Goal: Information Seeking & Learning: Find specific fact

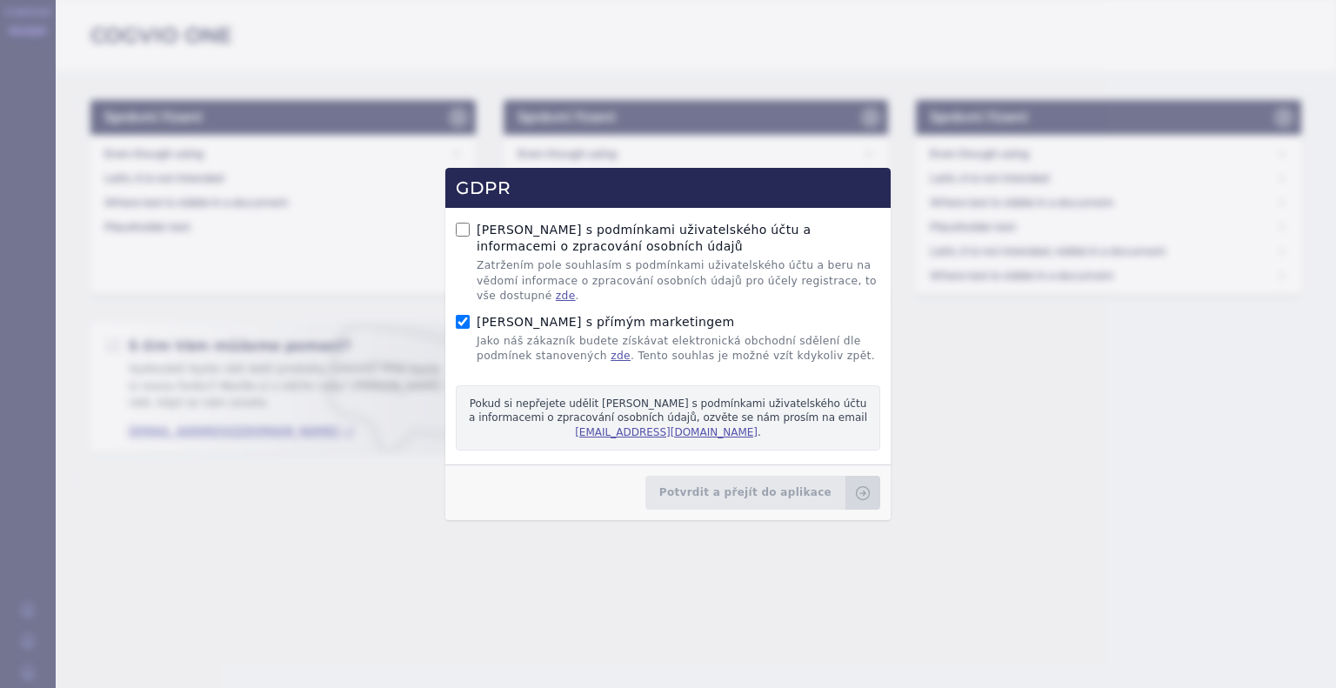
click at [459, 229] on div "Souhlas s podmínkami uživatelského účtu a informacemi o zpracování osobních úda…" at bounding box center [668, 263] width 424 height 82
click at [463, 237] on input "Souhlas s podmínkami uživatelského účtu a informacemi o zpracování osobních úda…" at bounding box center [463, 230] width 14 height 14
checkbox input "true"
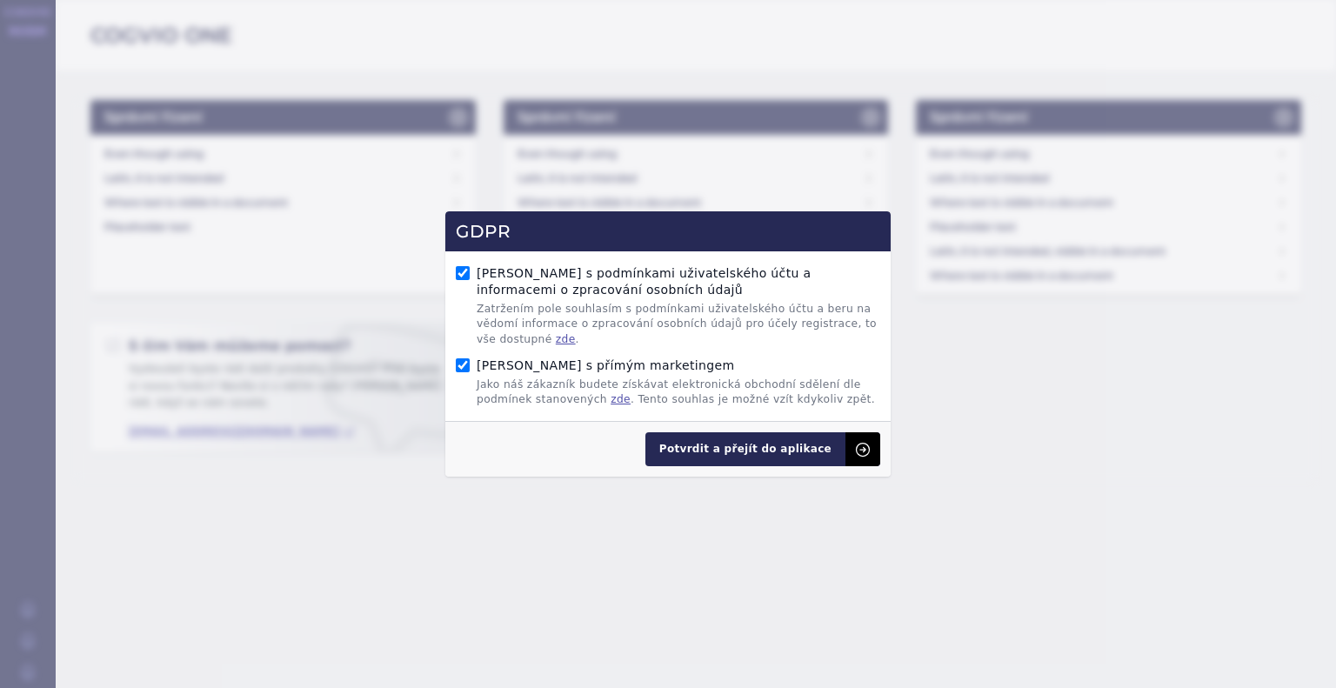
click at [740, 456] on span "Potvrdit a přejít do aplikace" at bounding box center [745, 449] width 200 height 34
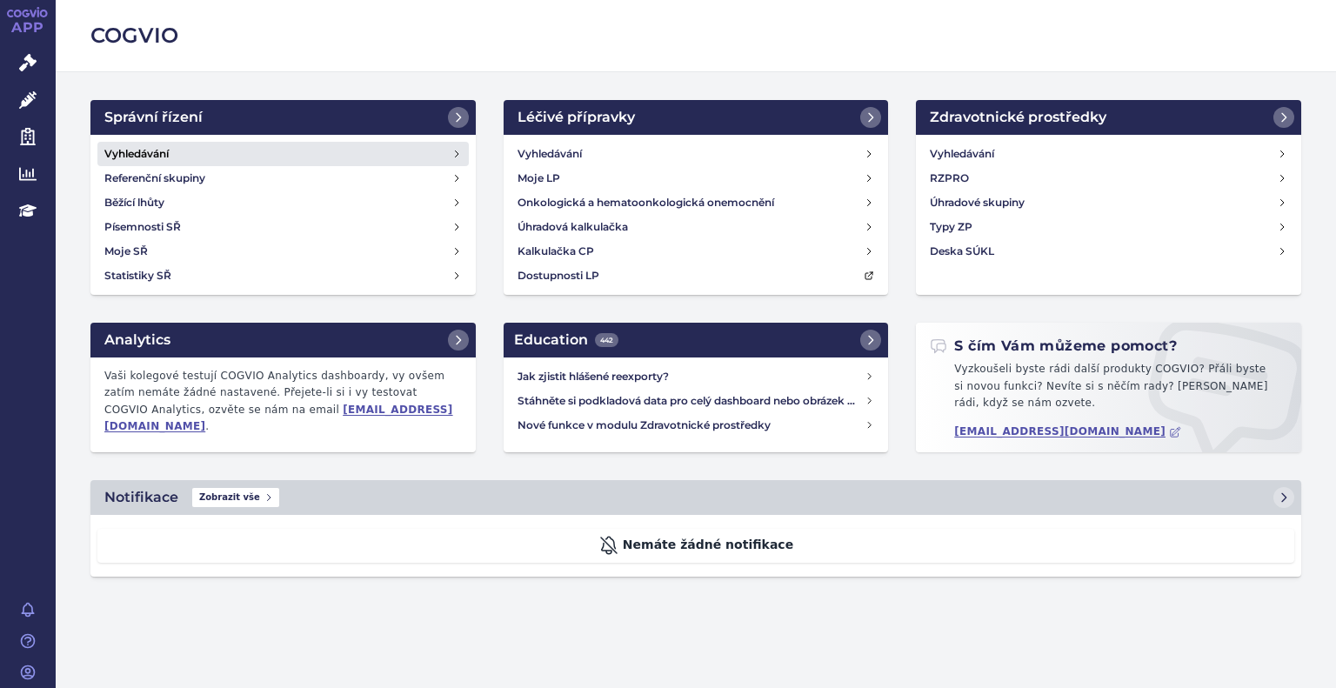
click at [156, 149] on h4 "Vyhledávání" at bounding box center [136, 153] width 64 height 17
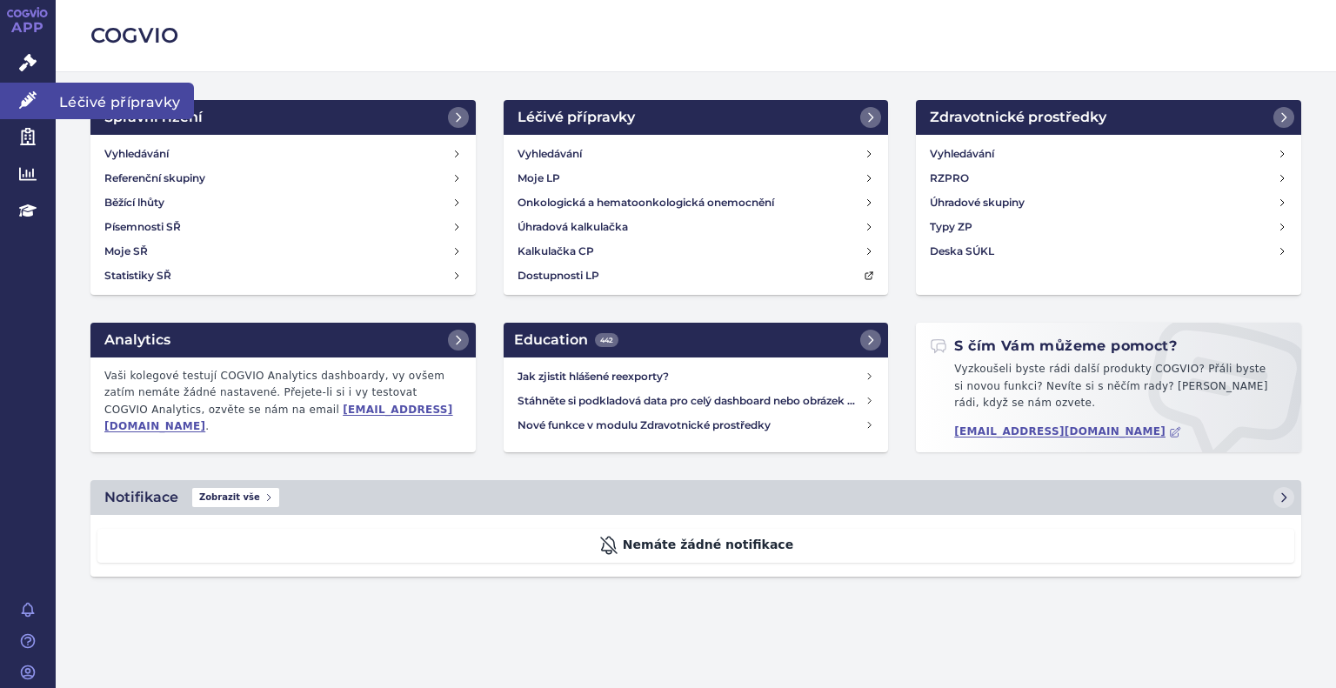
click at [35, 108] on icon at bounding box center [27, 99] width 17 height 17
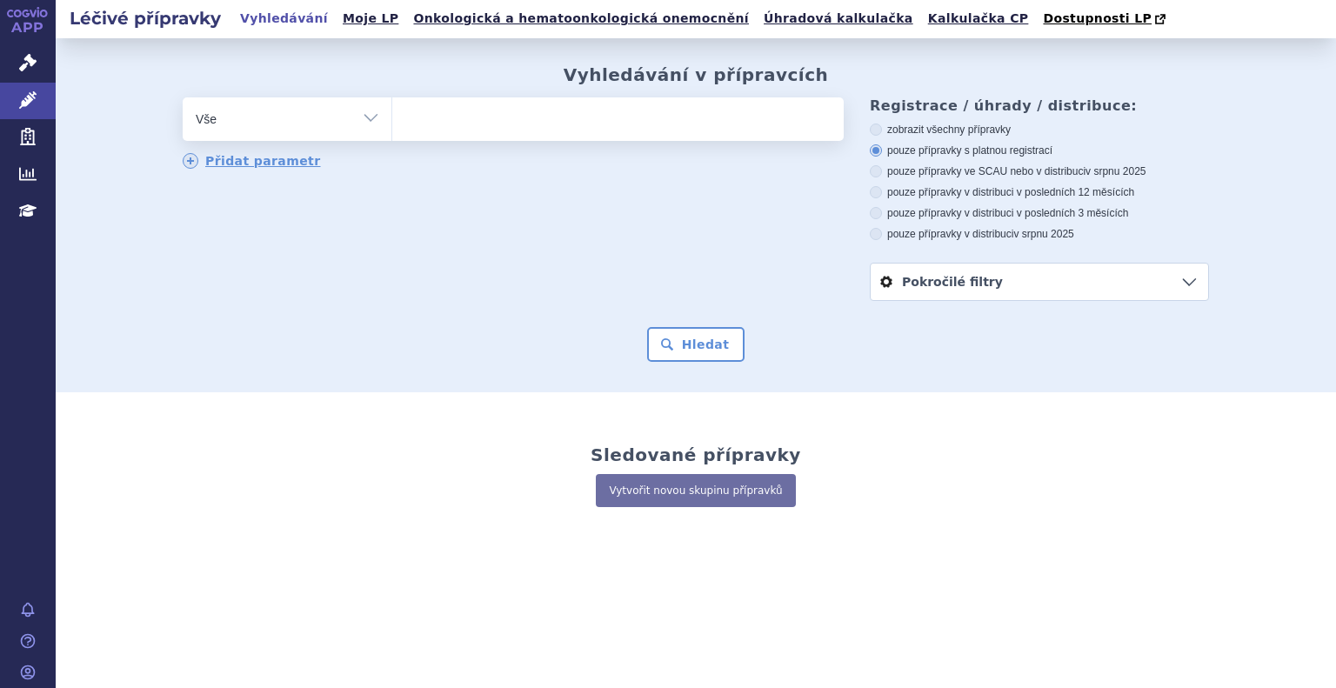
click at [960, 286] on link "Pokročilé filtry" at bounding box center [1039, 282] width 337 height 37
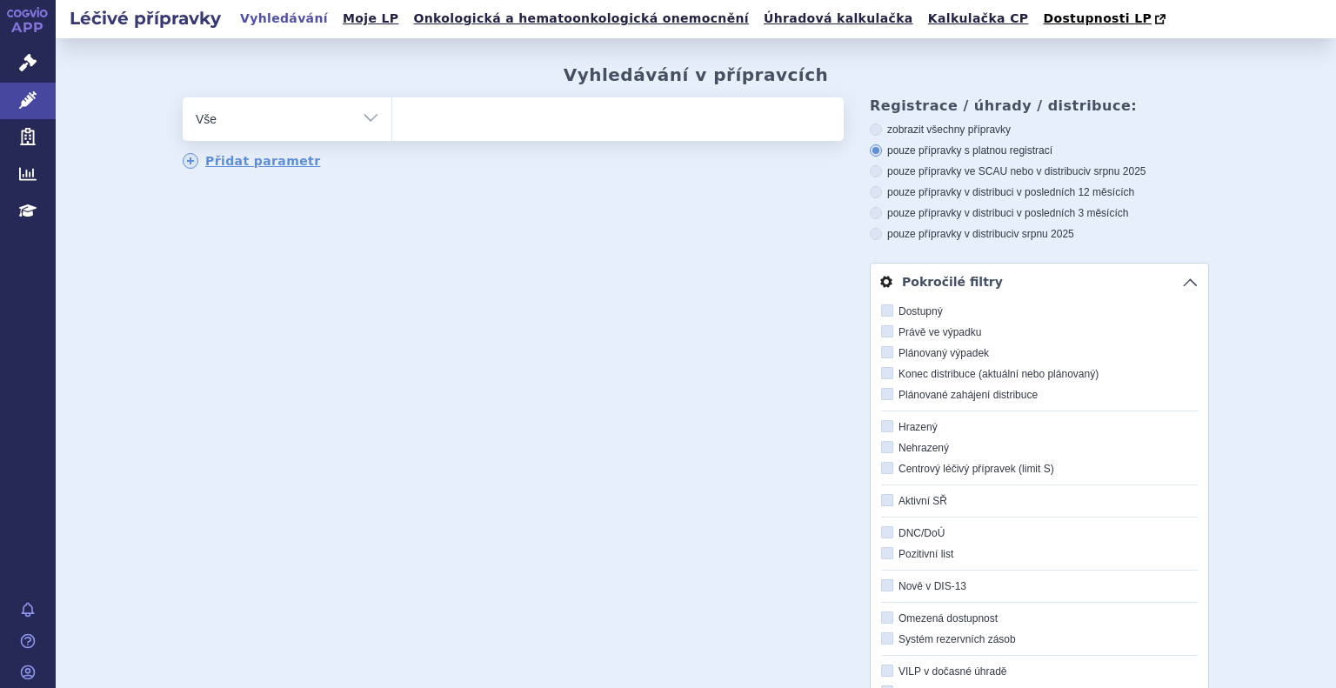
click at [888, 334] on label "Právě ve výpadku" at bounding box center [1039, 332] width 317 height 14
click at [888, 334] on input "Právě ve výpadku" at bounding box center [888, 332] width 11 height 11
checkbox input "true"
click at [714, 331] on div "odstranit Vše Přípravek/SUKL kód MAH VPOIS ATC/Aktivní látka" at bounding box center [696, 490] width 1026 height 787
click at [1031, 286] on link "Pokročilé filtry" at bounding box center [1039, 282] width 337 height 37
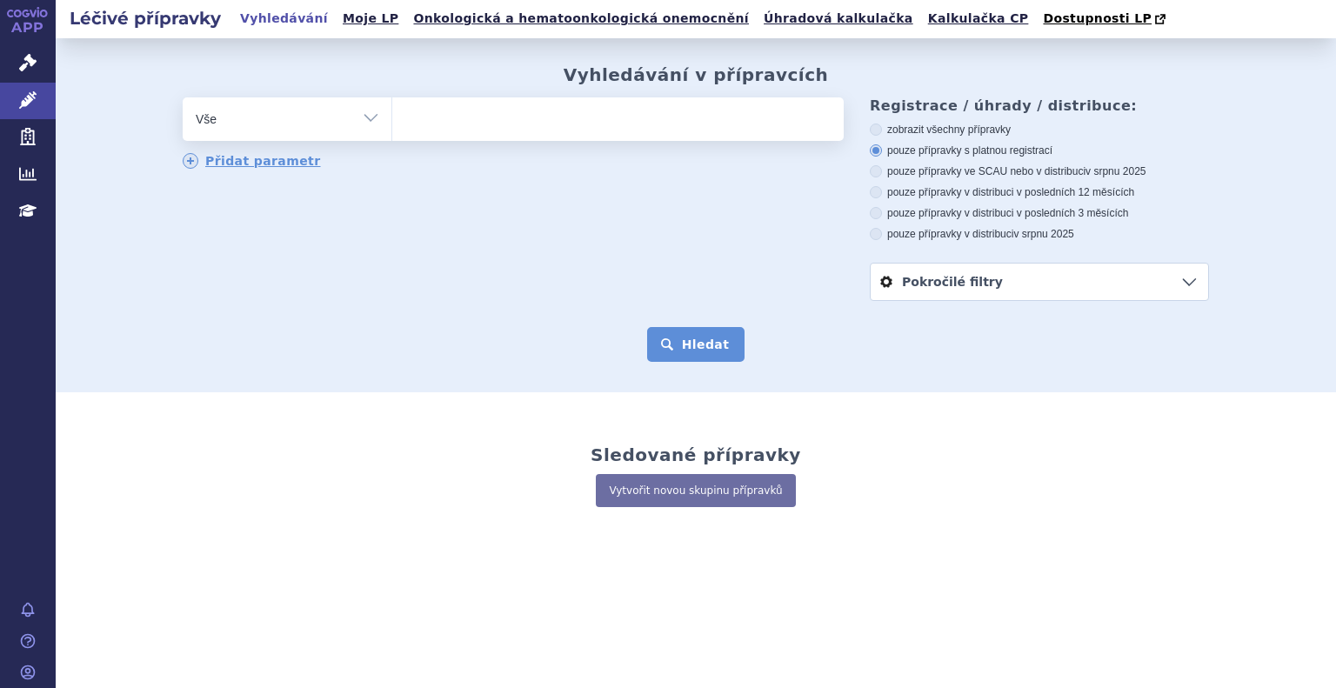
click at [702, 344] on button "Hledat" at bounding box center [696, 344] width 98 height 35
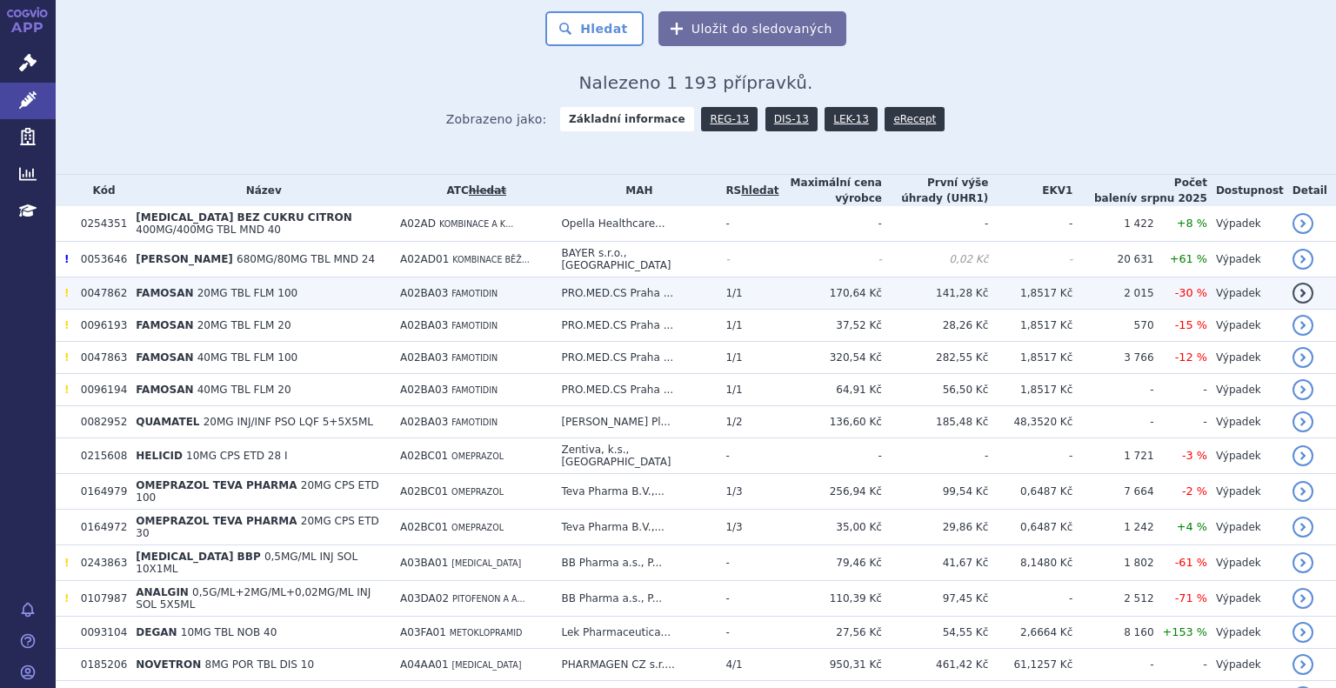
scroll to position [870, 0]
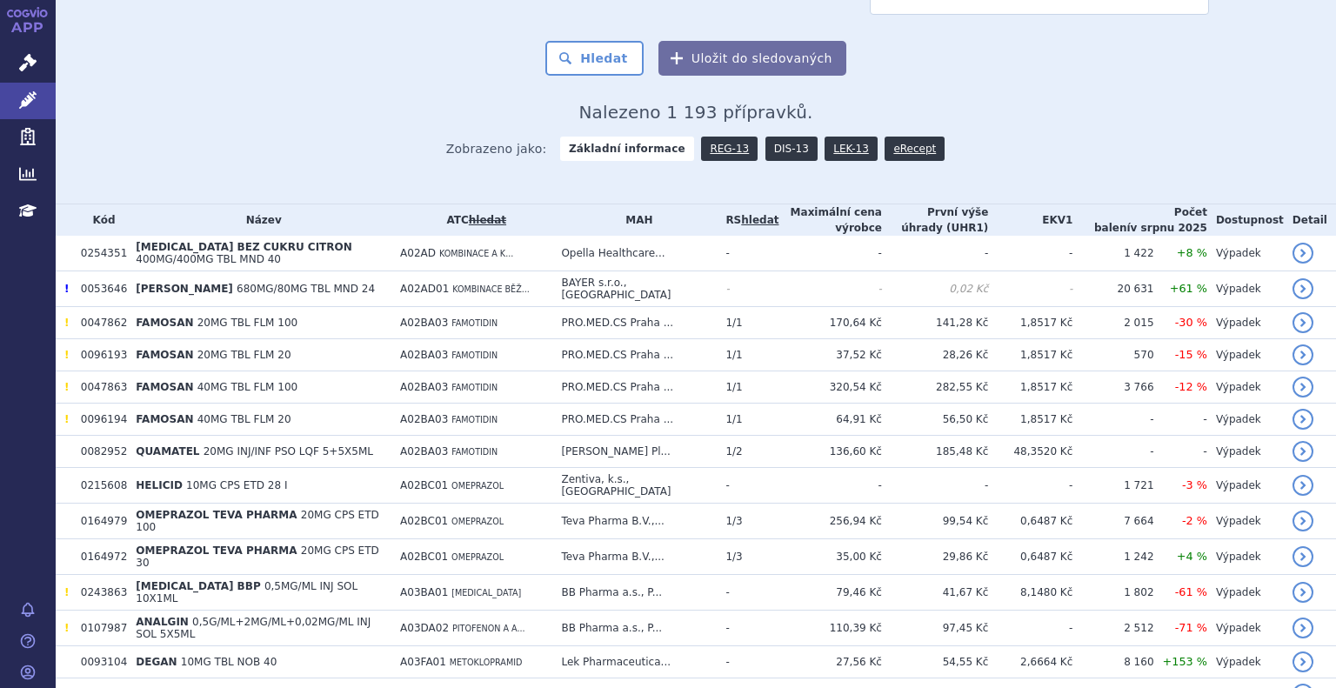
click at [766, 153] on link "DIS-13" at bounding box center [791, 149] width 52 height 24
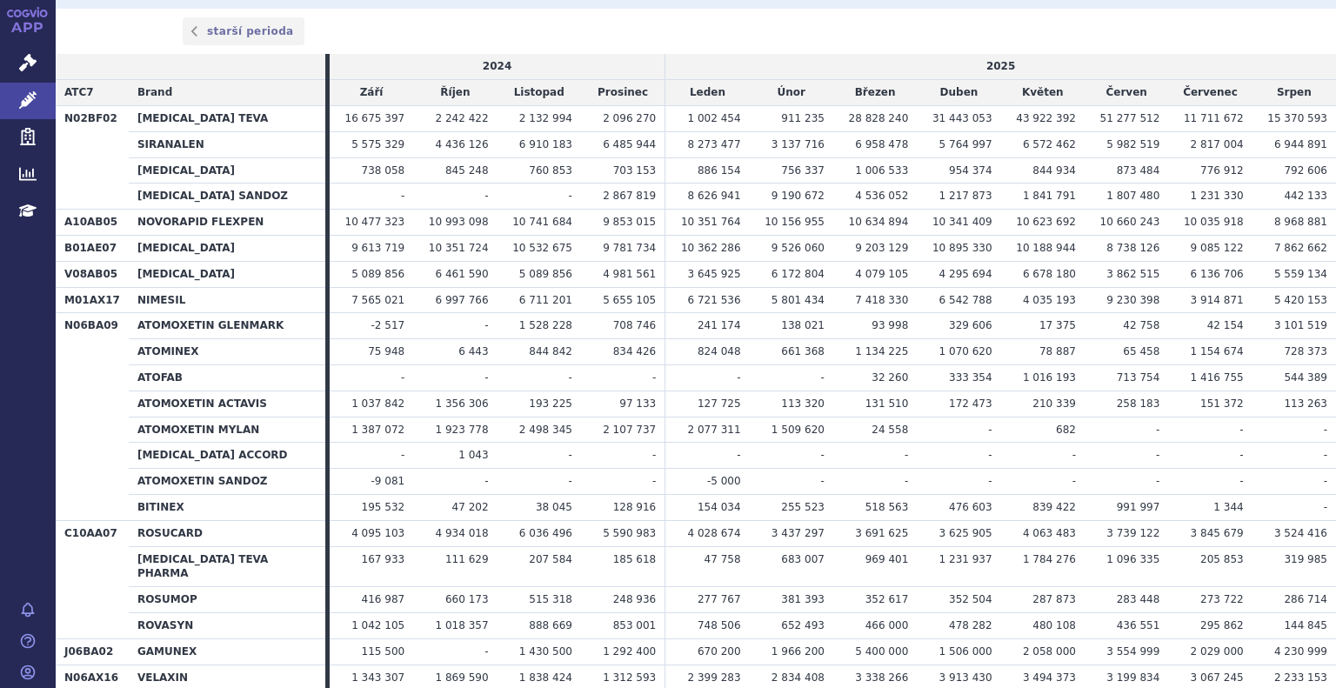
scroll to position [522, 0]
